Goal: Task Accomplishment & Management: Use online tool/utility

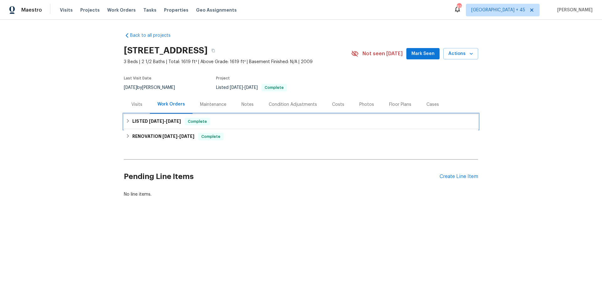
click at [166, 121] on span "[DATE] - [DATE]" at bounding box center [165, 121] width 32 height 4
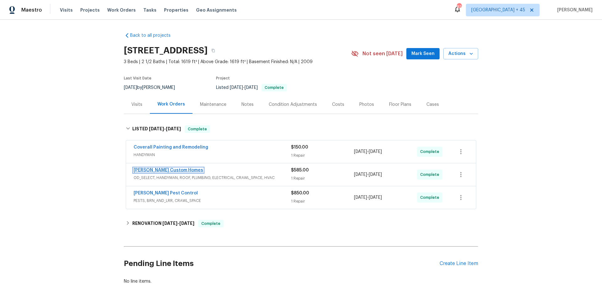
click at [151, 170] on link "[PERSON_NAME] Custom Homes" at bounding box center [169, 170] width 70 height 4
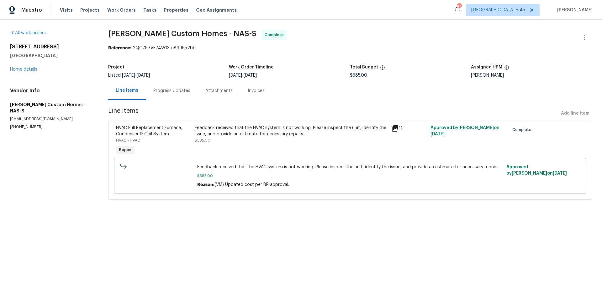
click at [214, 93] on div "Attachments" at bounding box center [219, 91] width 27 height 6
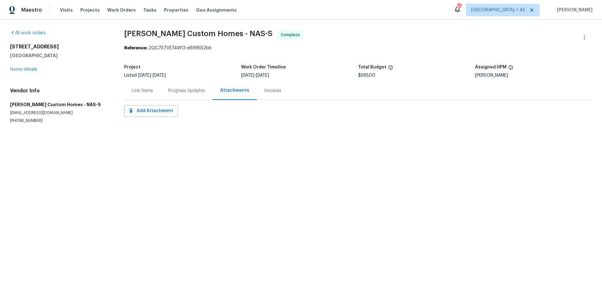
click at [265, 93] on div "Invoices" at bounding box center [273, 91] width 17 height 6
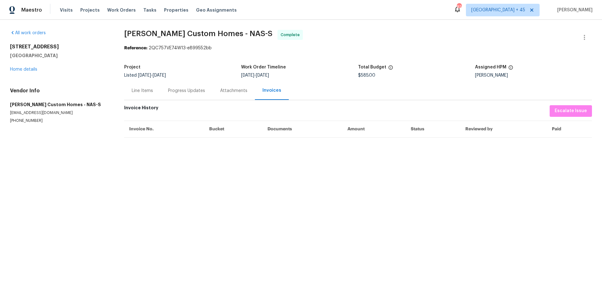
click at [130, 98] on div "Line Items" at bounding box center [142, 90] width 36 height 19
